Goal: Check status: Check status

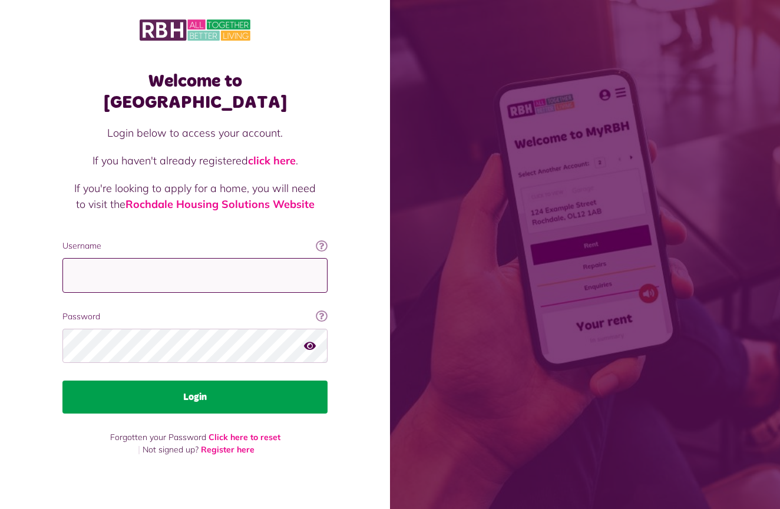
type input "**********"
click at [190, 384] on button "Login" at bounding box center [194, 397] width 265 height 33
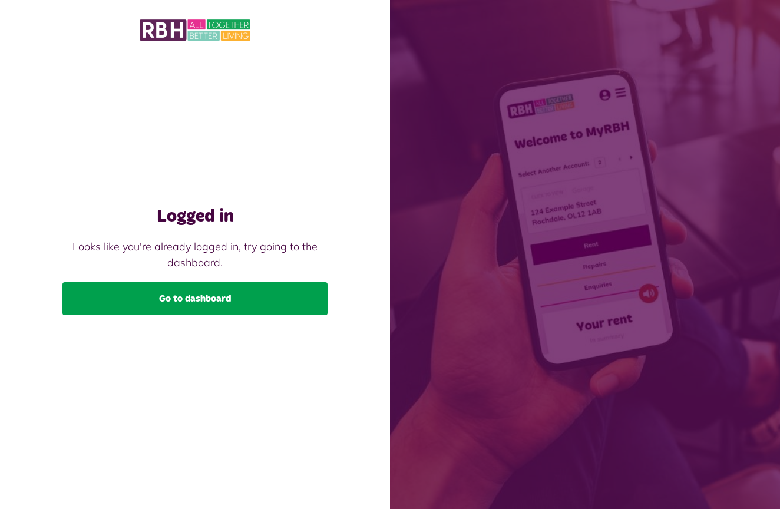
click at [195, 302] on link "Go to dashboard" at bounding box center [194, 298] width 265 height 33
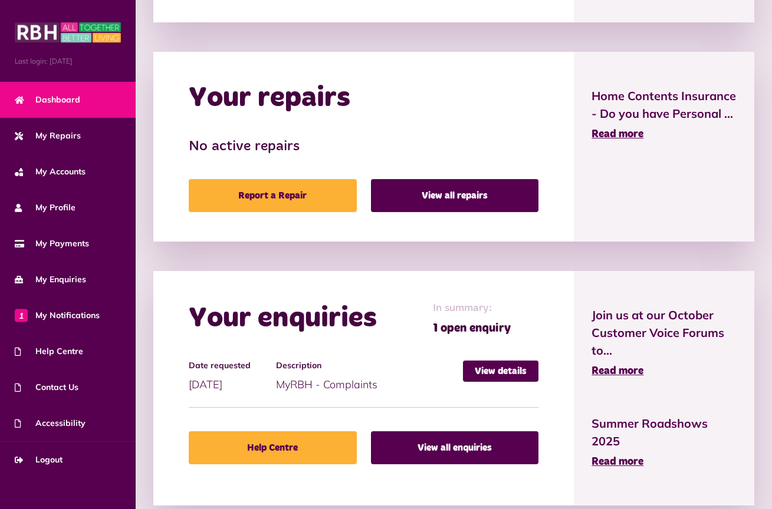
scroll to position [518, 0]
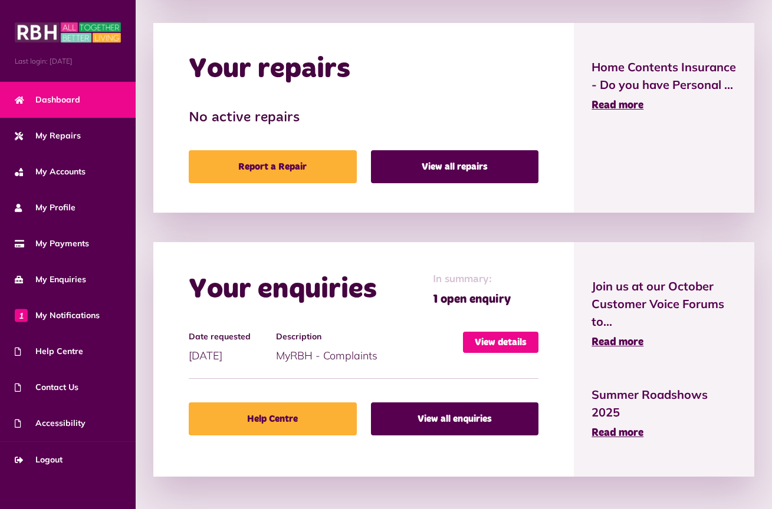
click at [492, 340] on link "View details" at bounding box center [500, 342] width 75 height 21
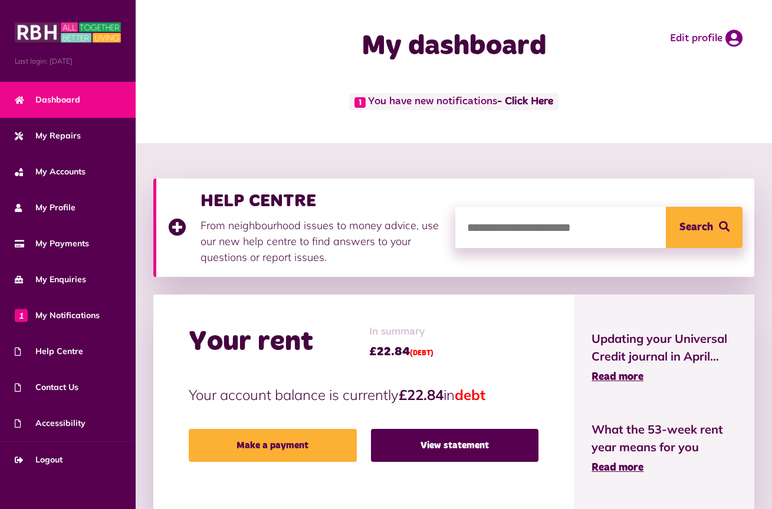
scroll to position [518, 0]
